Goal: Information Seeking & Learning: Learn about a topic

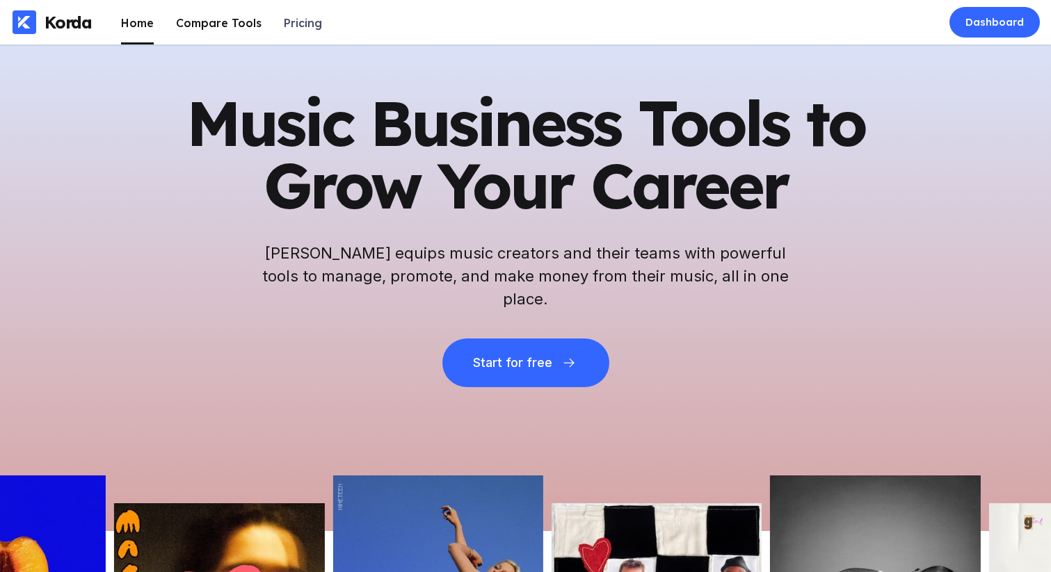
click at [243, 24] on div "Compare Tools" at bounding box center [219, 23] width 86 height 14
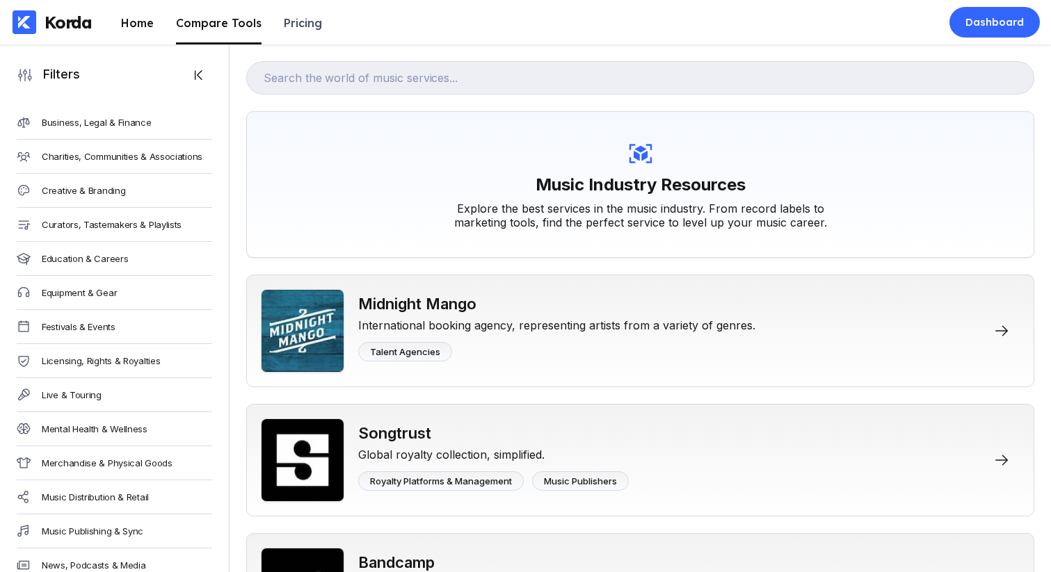
click at [125, 14] on li "Home" at bounding box center [137, 22] width 33 height 45
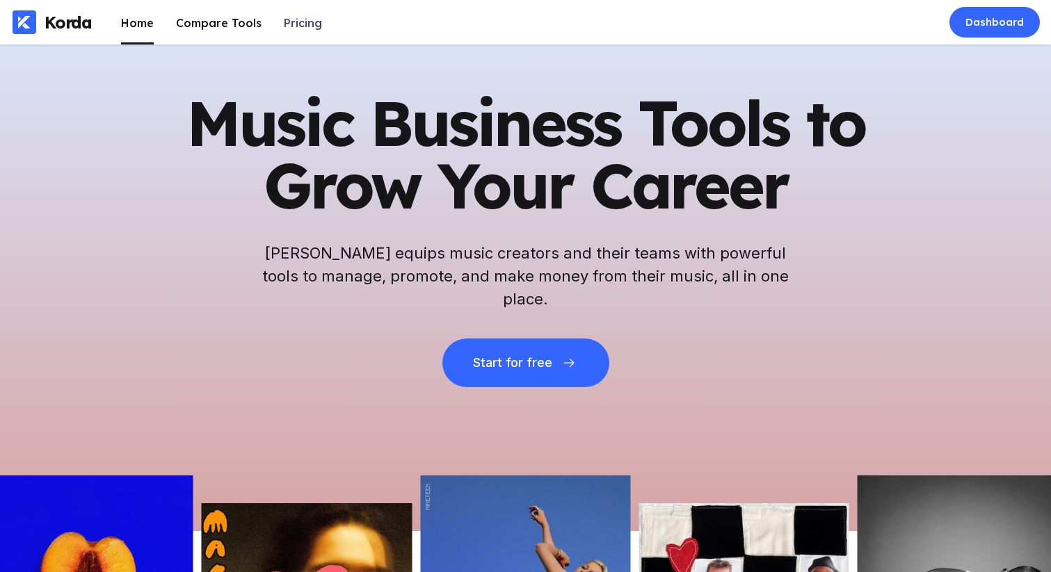
click at [182, 22] on div "Compare Tools" at bounding box center [219, 23] width 86 height 14
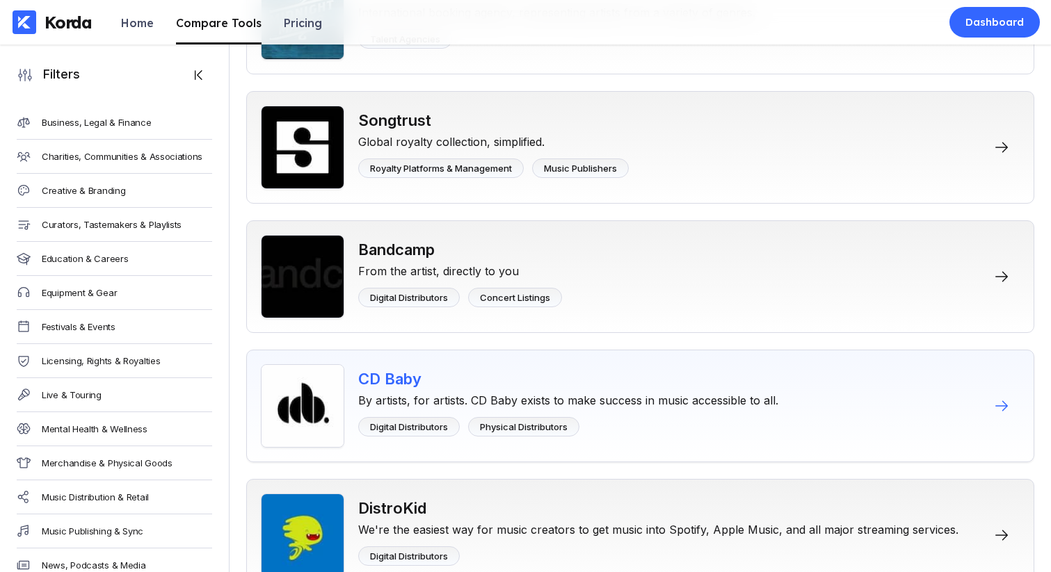
scroll to position [855, 0]
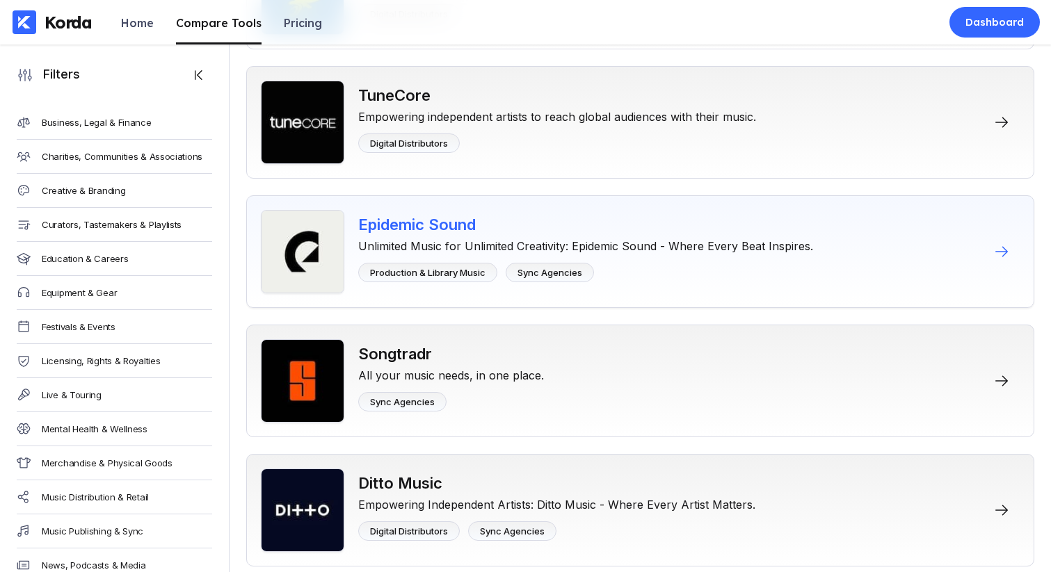
click at [652, 236] on div "Unlimited Music for Unlimited Creativity: Epidemic Sound - Where Every Beat Ins…" at bounding box center [585, 243] width 455 height 19
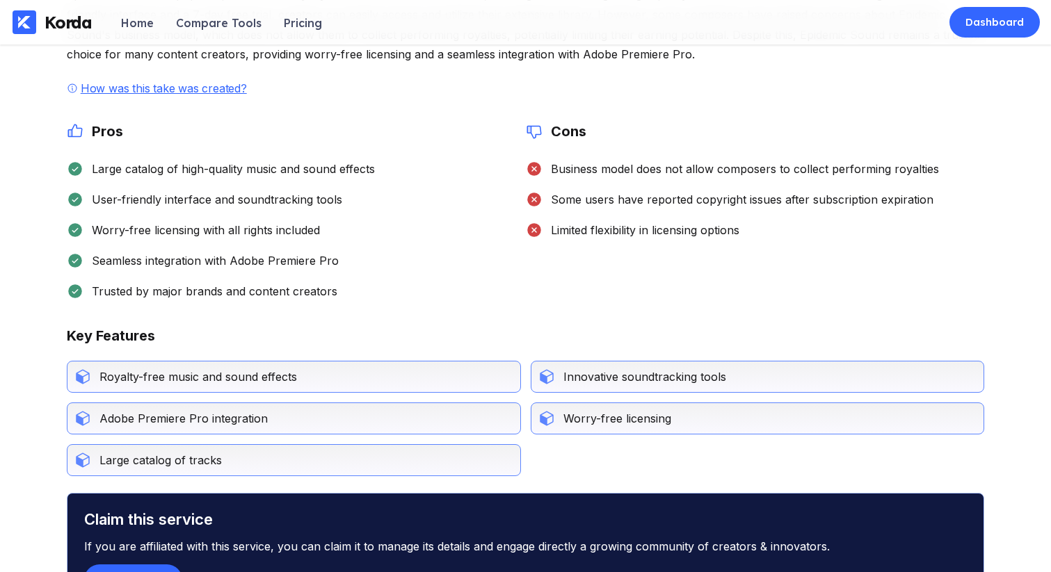
scroll to position [684, 0]
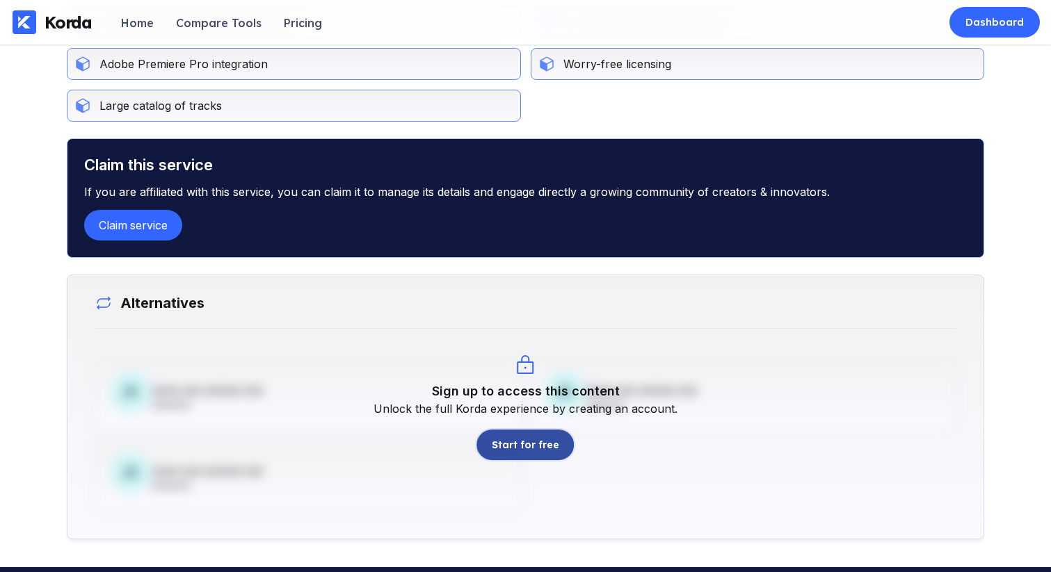
click at [551, 452] on div "Start for free" at bounding box center [525, 445] width 67 height 14
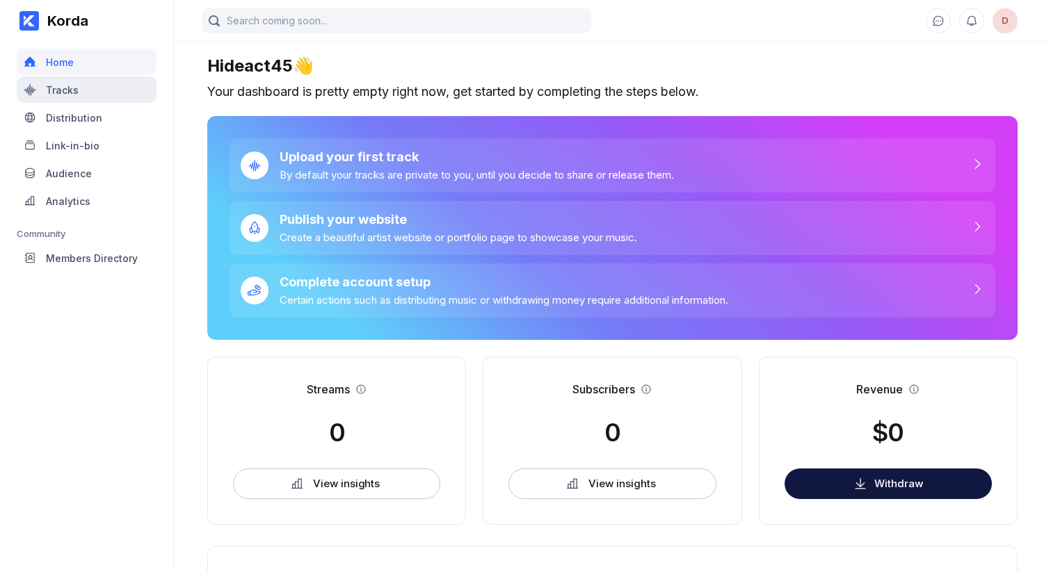
click at [93, 97] on div "Tracks" at bounding box center [87, 89] width 140 height 26
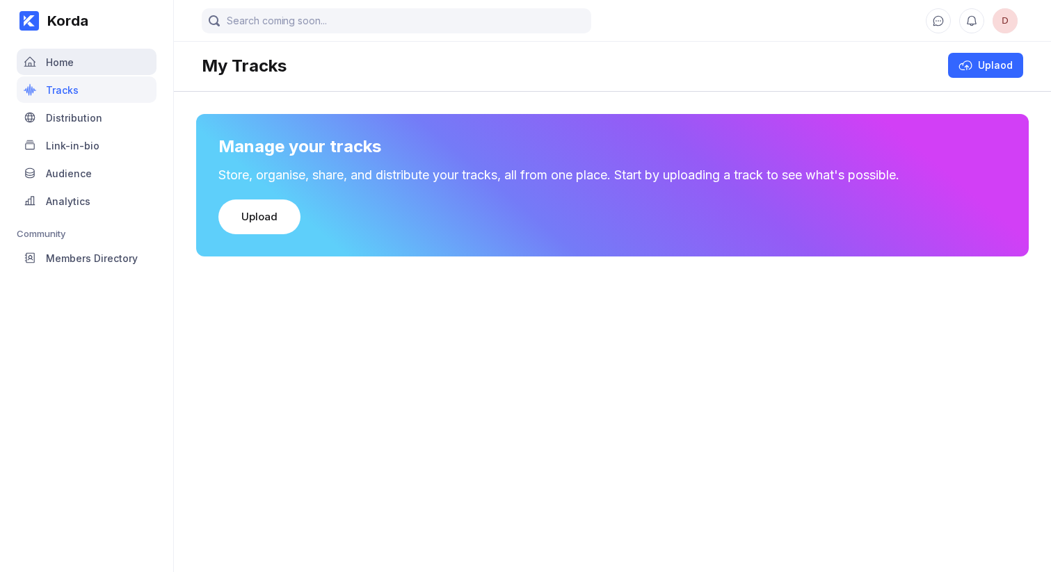
click at [84, 67] on div "Home" at bounding box center [87, 62] width 140 height 26
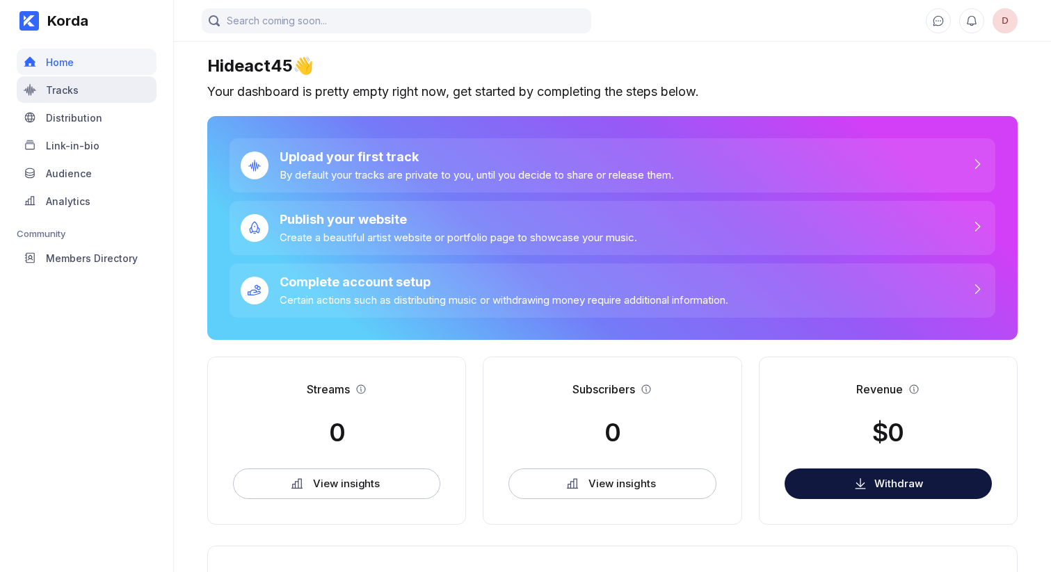
click at [66, 98] on div "Tracks" at bounding box center [87, 89] width 140 height 26
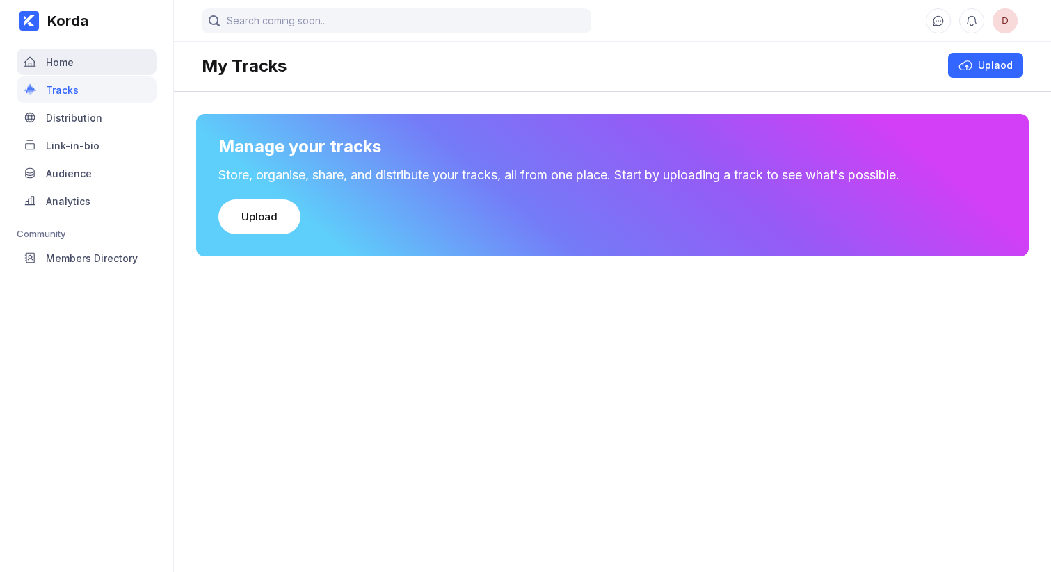
click at [79, 71] on div "Home" at bounding box center [87, 62] width 140 height 26
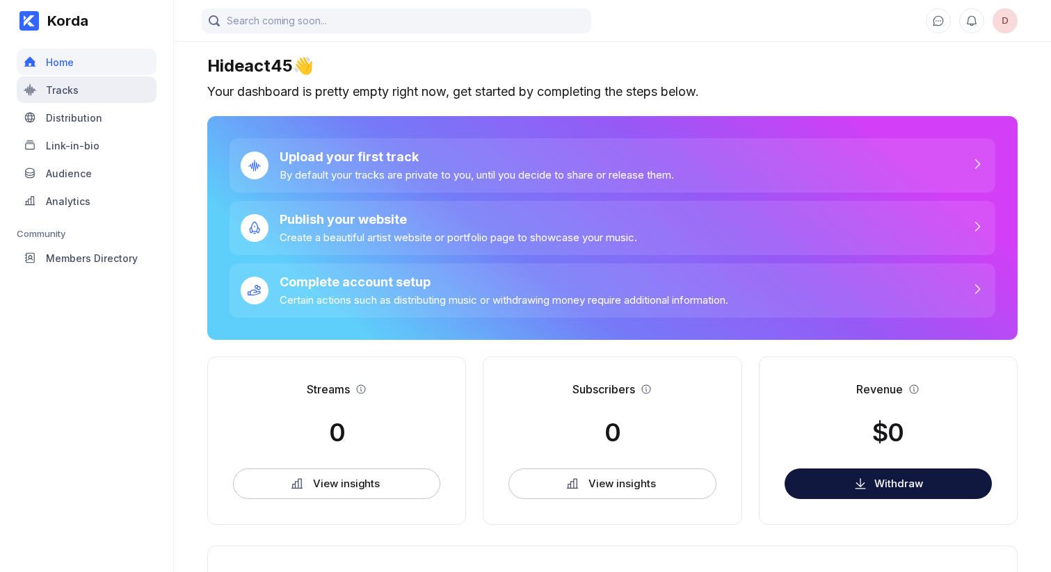
click at [83, 85] on div "Tracks" at bounding box center [87, 89] width 140 height 26
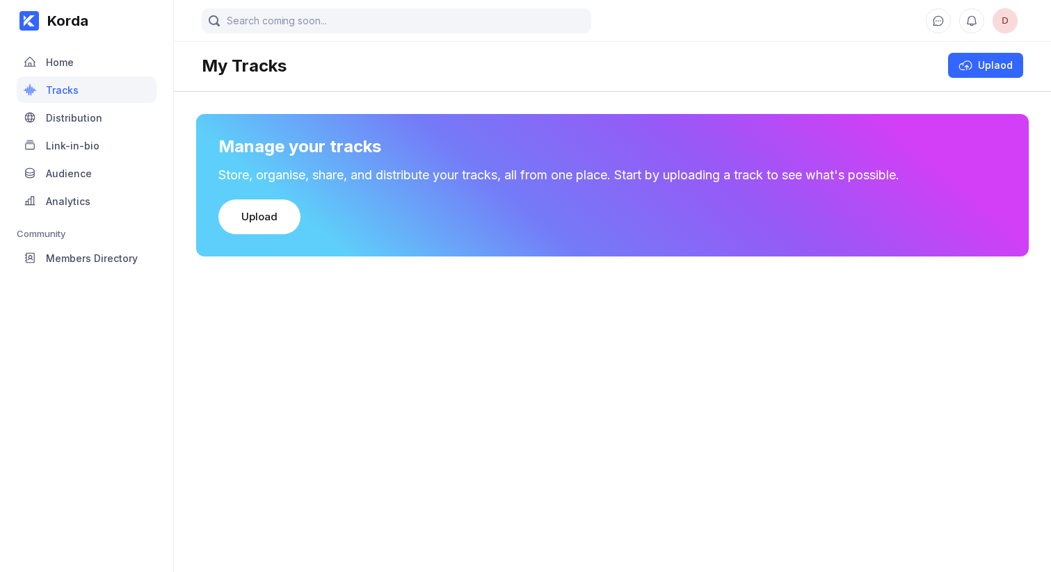
drag, startPoint x: 83, startPoint y: 74, endPoint x: 382, endPoint y: 2, distance: 307.6
click at [84, 68] on div "Home" at bounding box center [87, 62] width 140 height 26
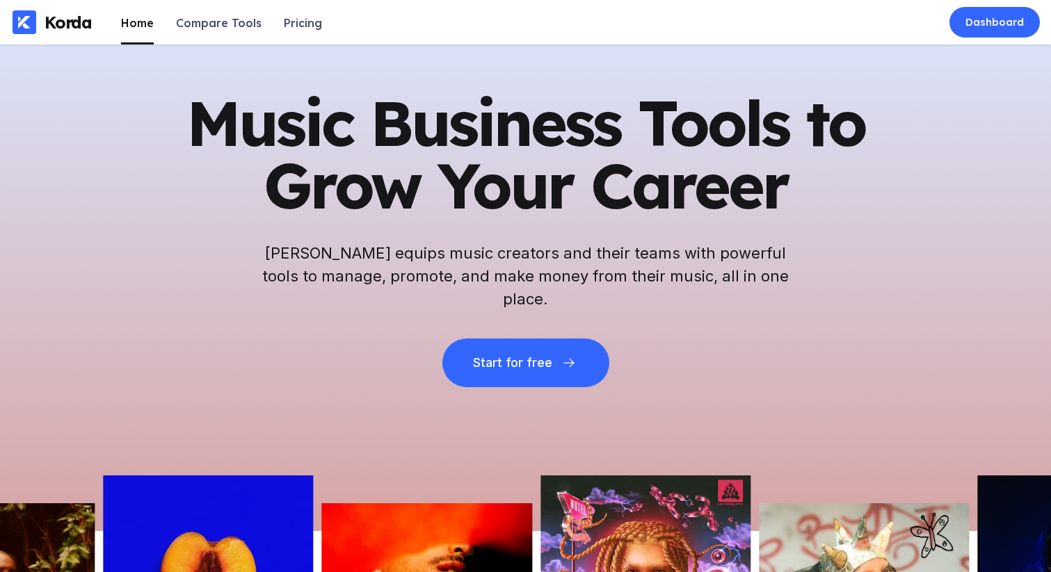
click at [590, 170] on h1 "Music Business Tools to Grow Your Career" at bounding box center [525, 154] width 681 height 125
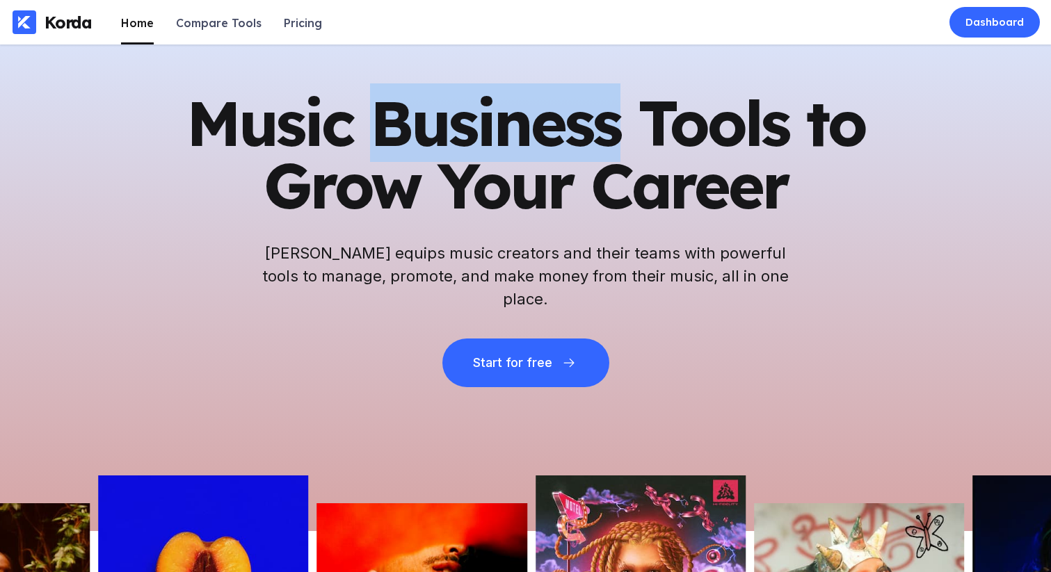
click at [590, 170] on h1 "Music Business Tools to Grow Your Career" at bounding box center [525, 154] width 681 height 125
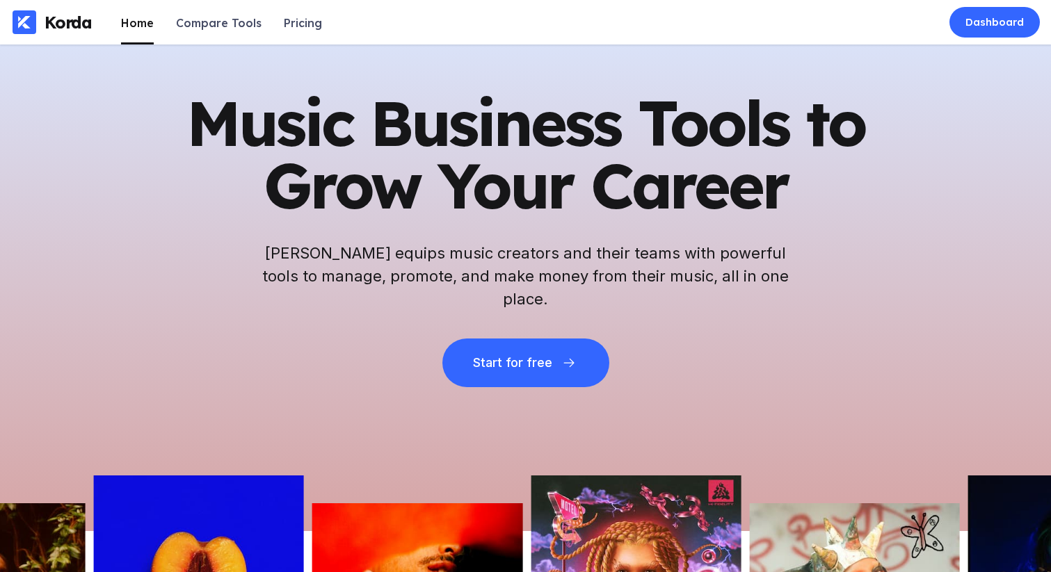
drag, startPoint x: 653, startPoint y: 140, endPoint x: 981, endPoint y: 196, distance: 332.2
click at [653, 140] on h1 "Music Business Tools to Grow Your Career" at bounding box center [525, 154] width 681 height 125
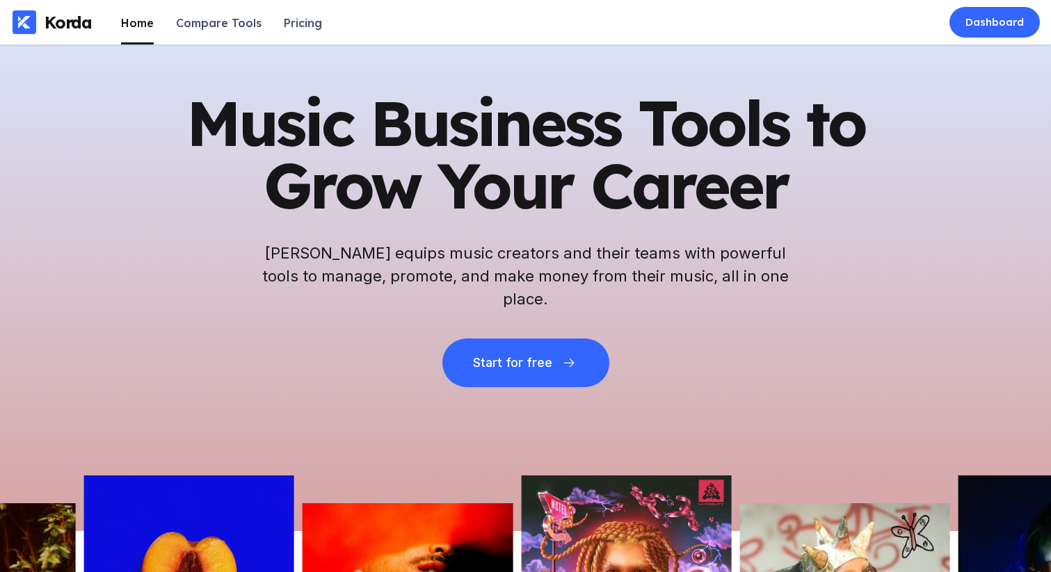
click at [896, 140] on div "Music Business Tools to Grow Your Career Korda equips music creators and their …" at bounding box center [525, 288] width 1051 height 487
